Goal: Communication & Community: Answer question/provide support

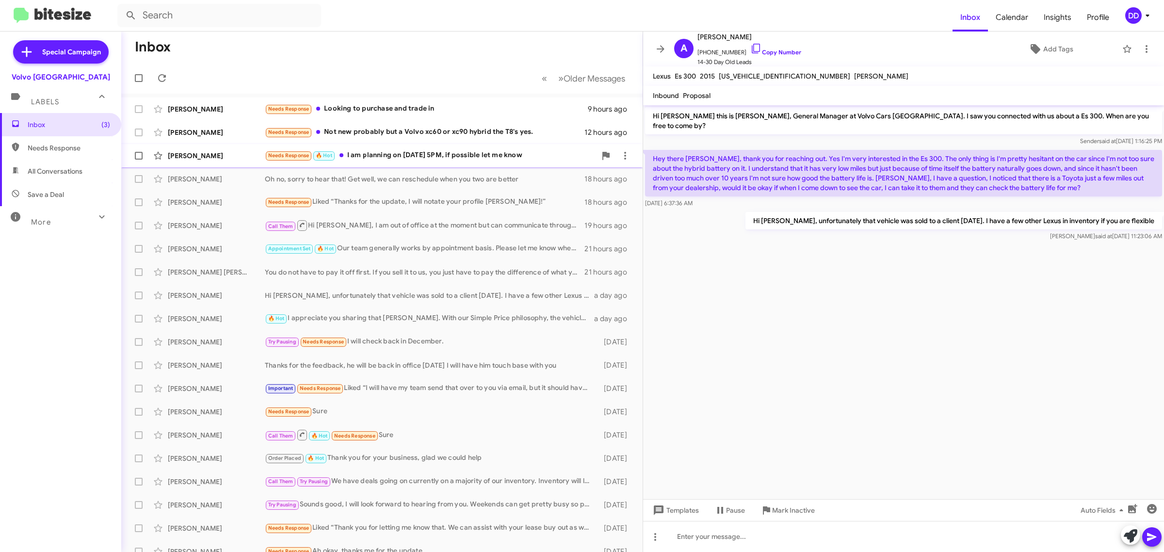
click at [406, 160] on div "Needs Response 🔥 Hot I am planning on [DATE] 5PM, if possible let me know" at bounding box center [430, 155] width 331 height 11
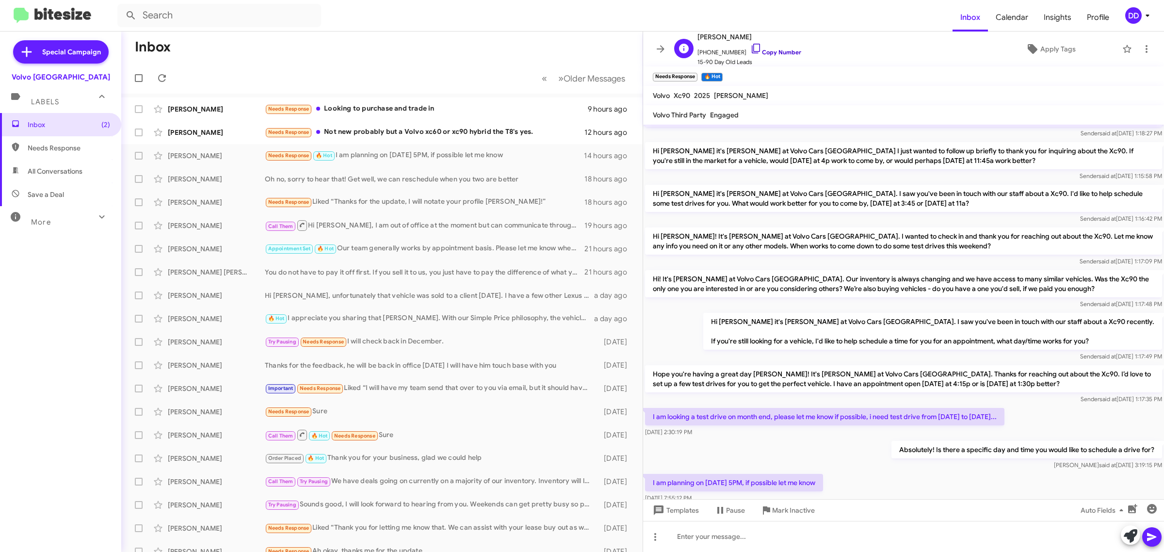
click at [762, 54] on link "Copy Number" at bounding box center [775, 52] width 51 height 7
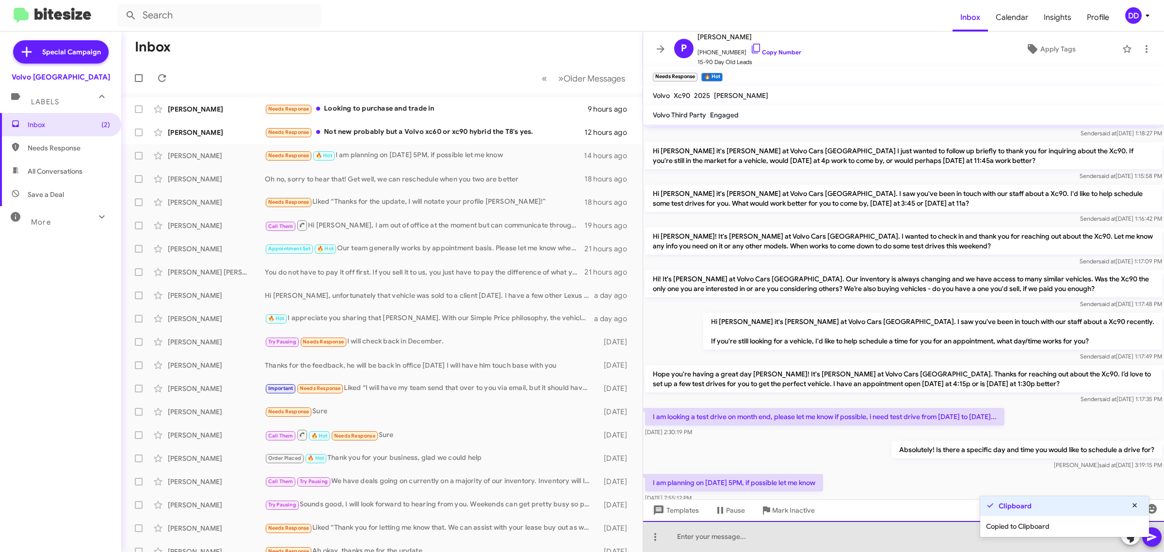
click at [781, 544] on div at bounding box center [903, 536] width 521 height 31
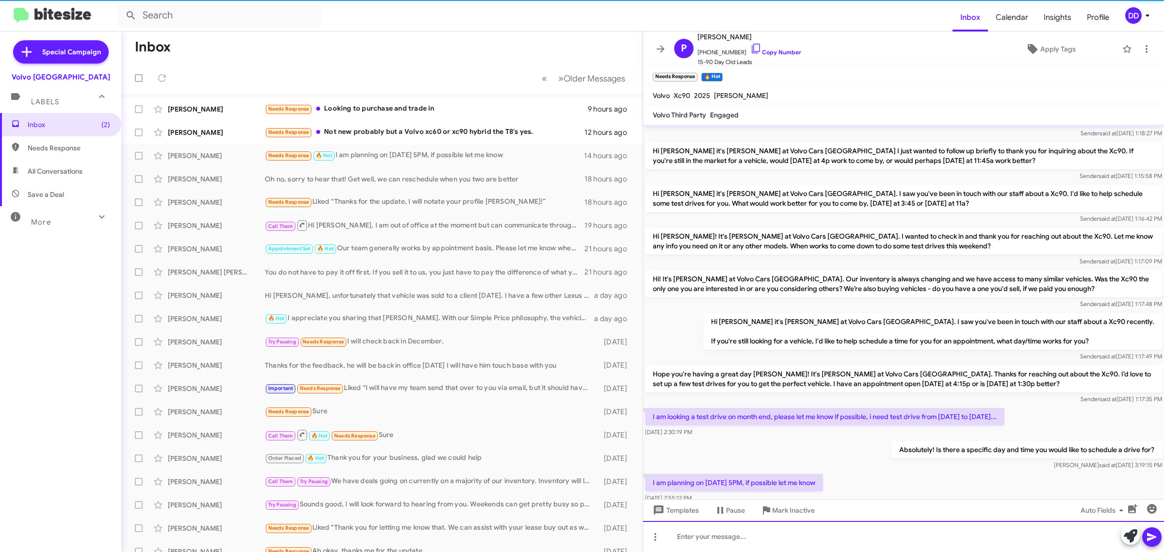
scroll to position [91, 0]
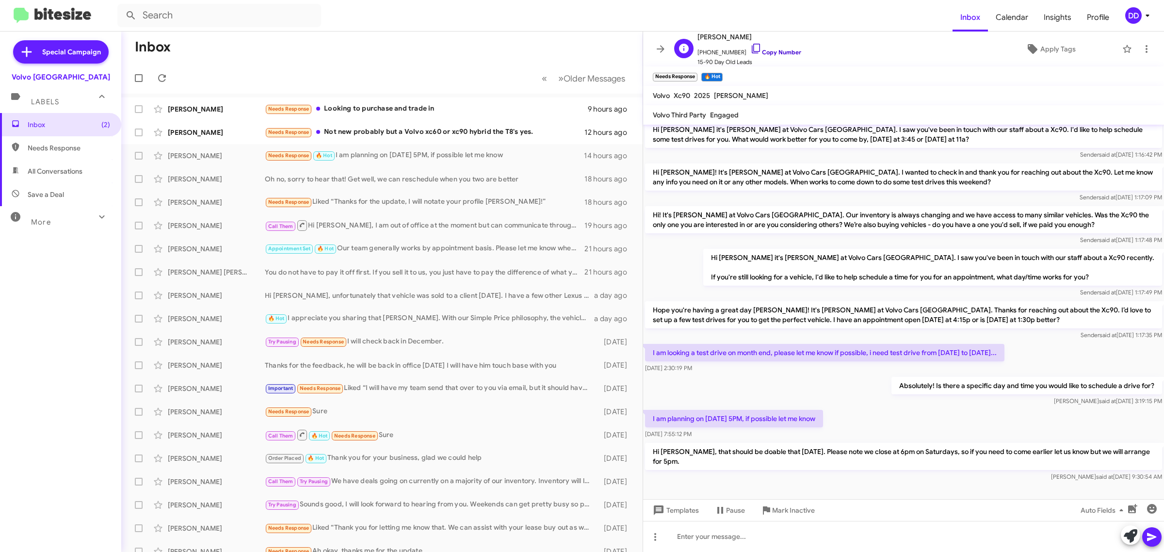
click at [766, 51] on link "Copy Number" at bounding box center [775, 52] width 51 height 7
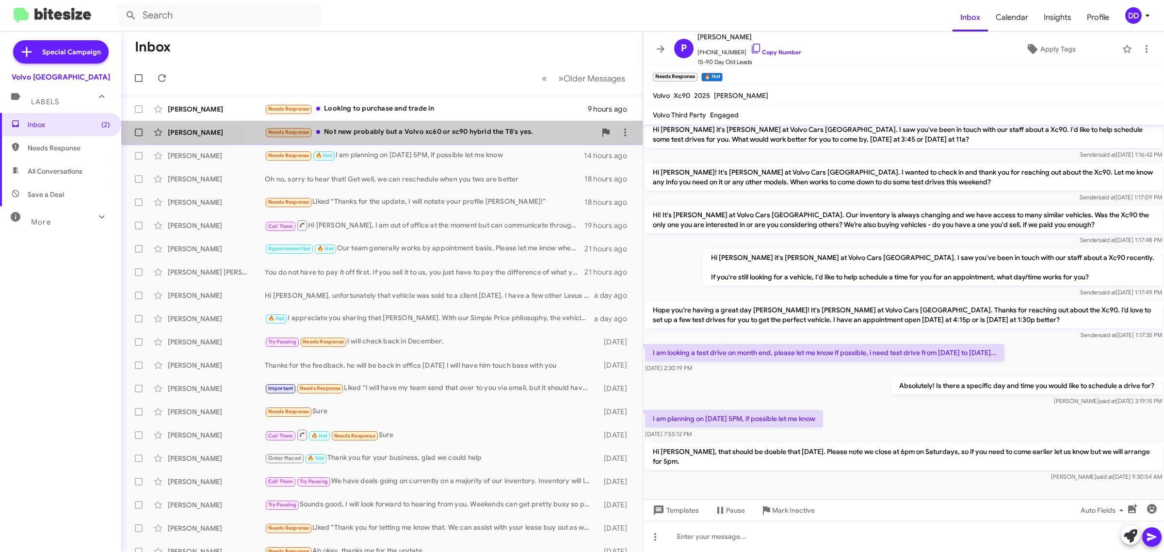
click at [406, 134] on div "Needs Response Not new probably but a Volvo xc60 or xc90 hybrid the T8's yes." at bounding box center [430, 132] width 331 height 11
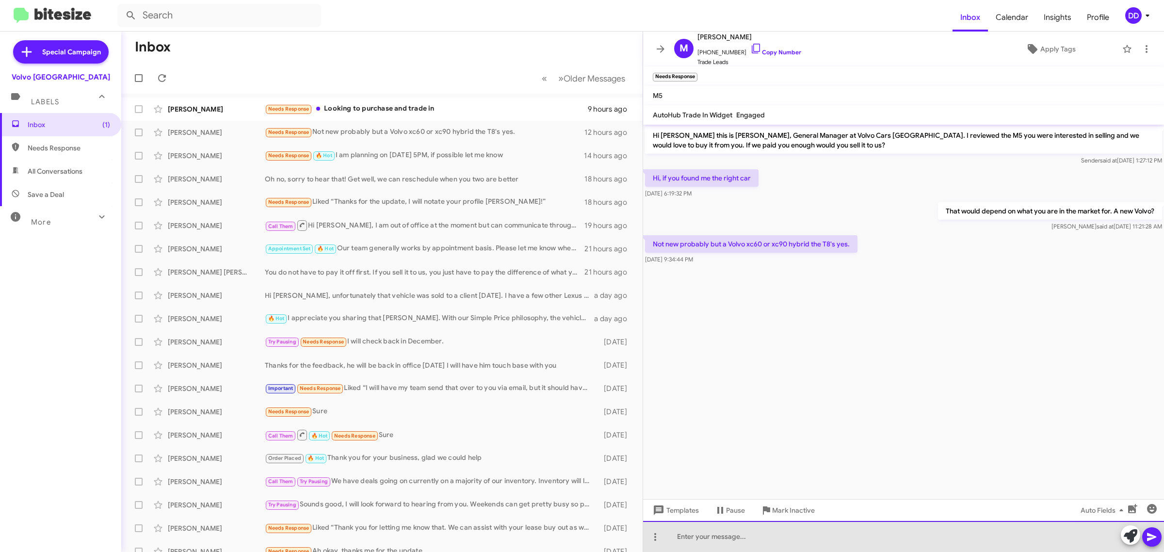
click at [813, 537] on div at bounding box center [903, 536] width 521 height 31
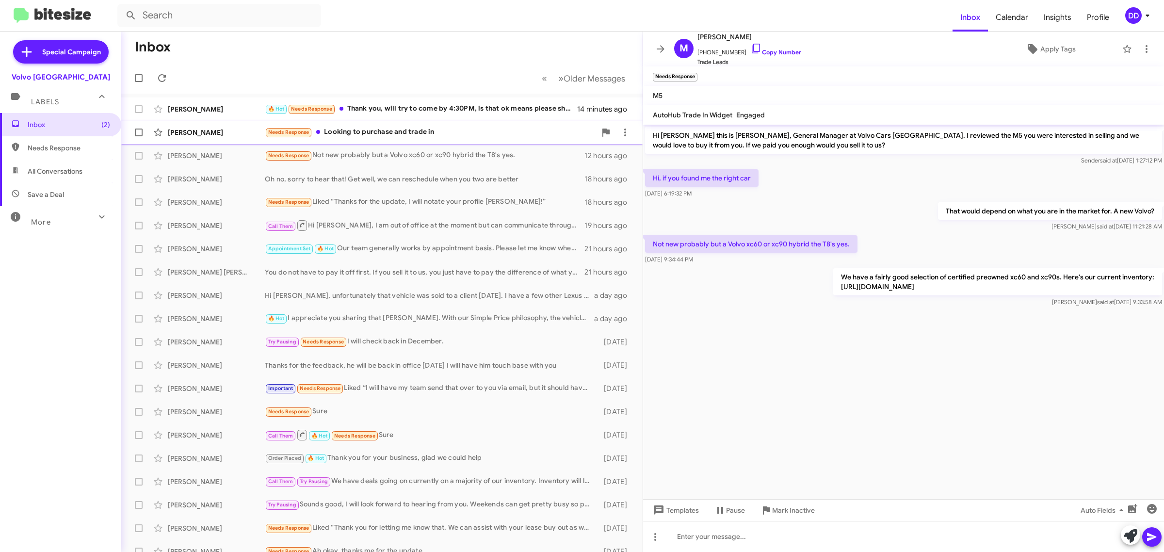
click at [389, 133] on div "Needs Response Looking to purchase and trade in" at bounding box center [430, 132] width 331 height 11
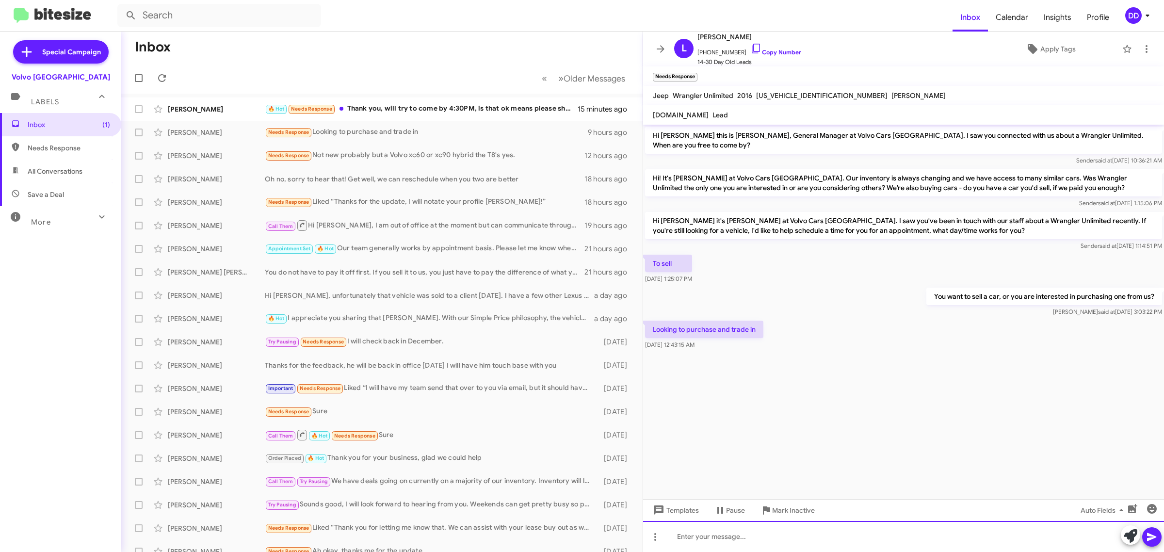
click at [849, 532] on div at bounding box center [903, 536] width 521 height 31
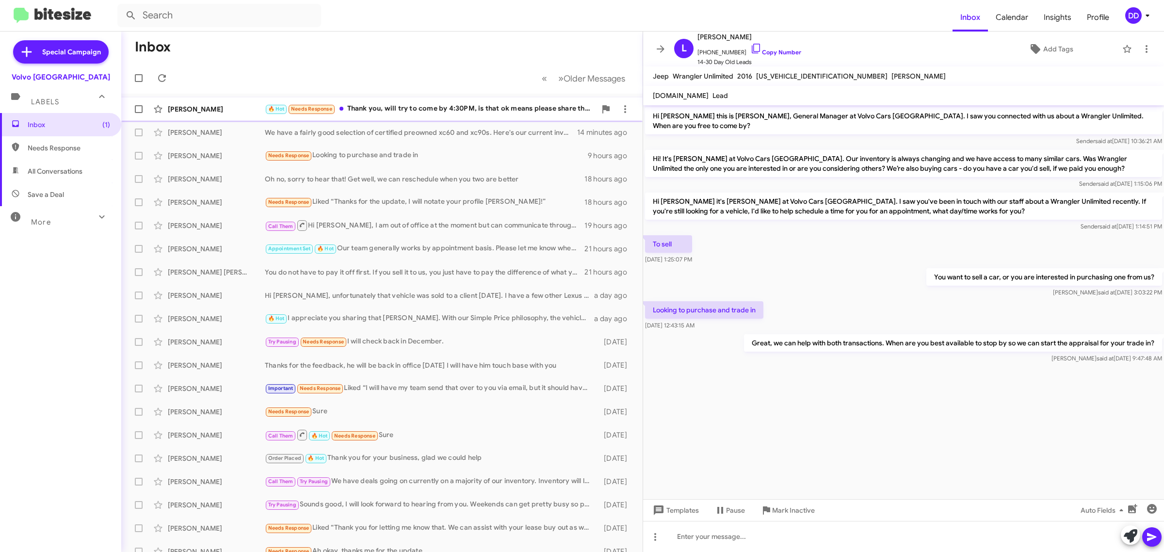
click at [400, 112] on div "🔥 Hot Needs Response Thank you, will try to come by 4:30PM, is that ok means pl…" at bounding box center [430, 108] width 331 height 11
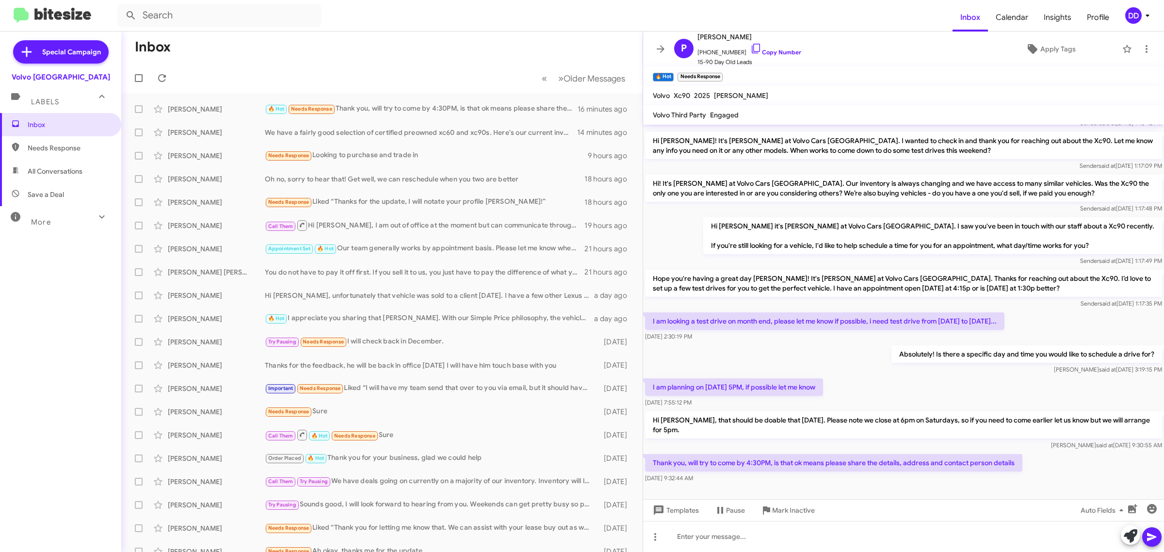
scroll to position [127, 0]
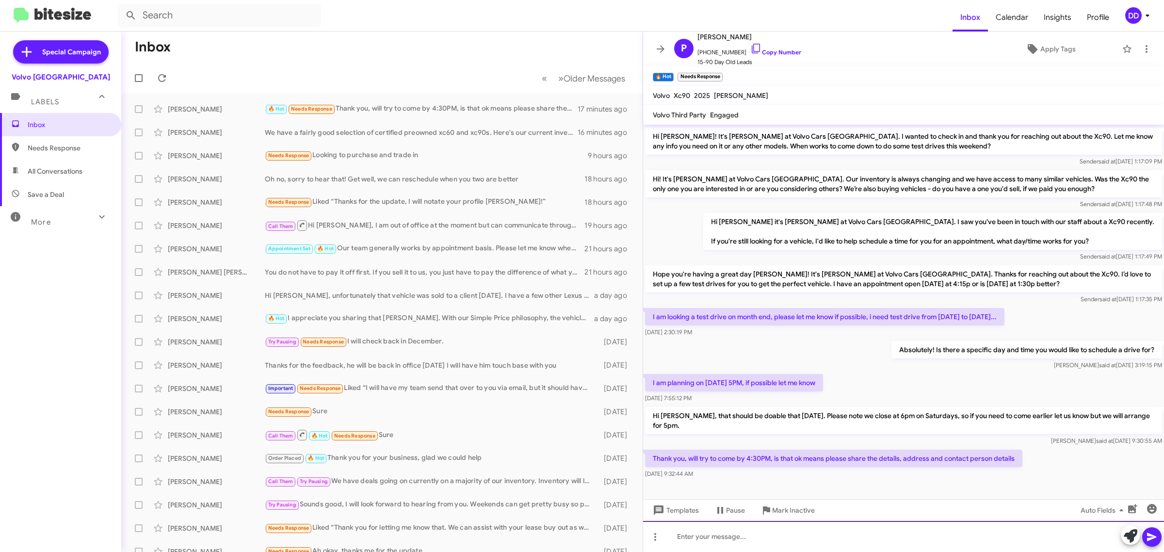
click at [847, 541] on div at bounding box center [903, 536] width 521 height 31
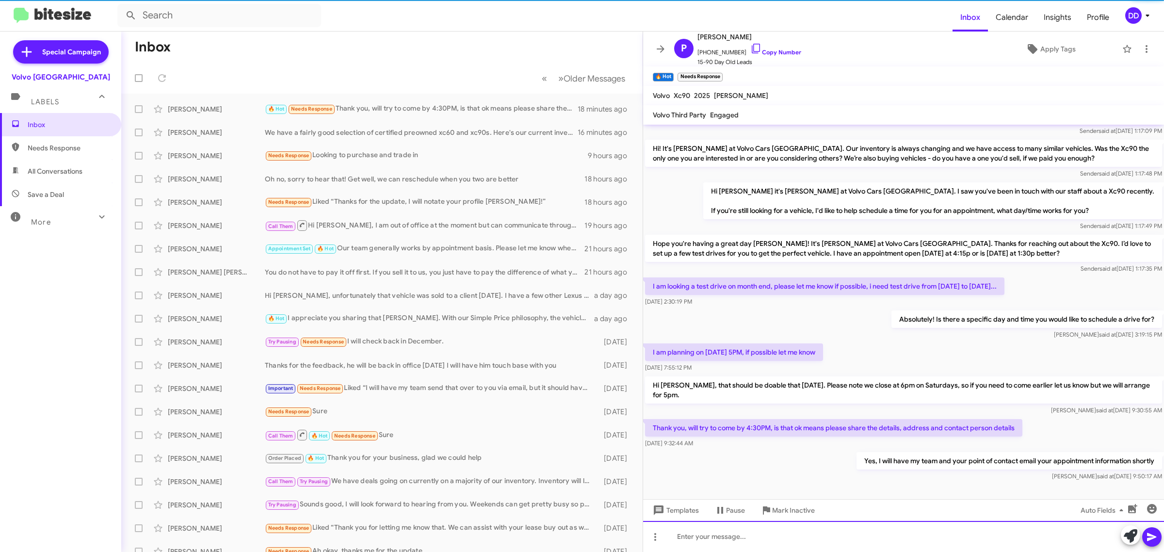
scroll to position [163, 0]
